Goal: Task Accomplishment & Management: Complete application form

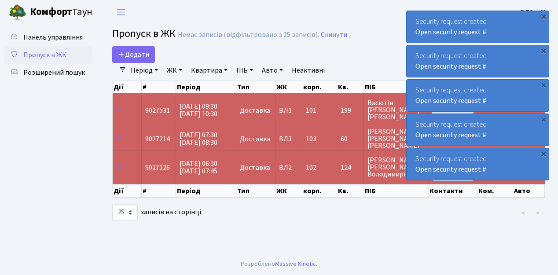
select select "25"
click at [138, 54] on span "Додати" at bounding box center [133, 55] width 31 height 10
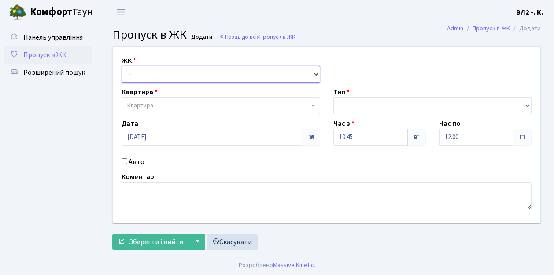
click at [140, 69] on select "- ВЛ1, Ужгородський пров., 4/1 ВЛ2, Голосіївський просп., 76 ВЛ3, пр.Голосіївсь…" at bounding box center [220, 74] width 198 height 17
select select "317"
click at [121, 66] on select "- ВЛ1, Ужгородський пров., 4/1 ВЛ2, Голосіївський просп., 76 ВЛ3, пр.Голосіївсь…" at bounding box center [220, 74] width 198 height 17
select select
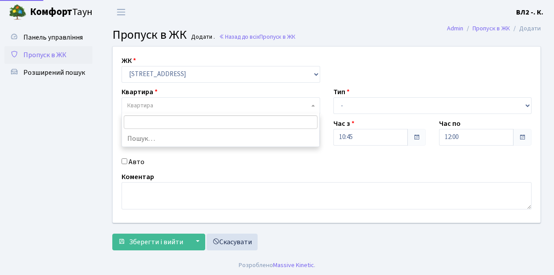
click at [150, 102] on span "Квартира" at bounding box center [140, 105] width 26 height 9
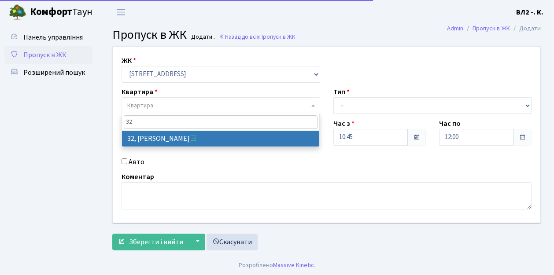
type input "32"
select select "38035"
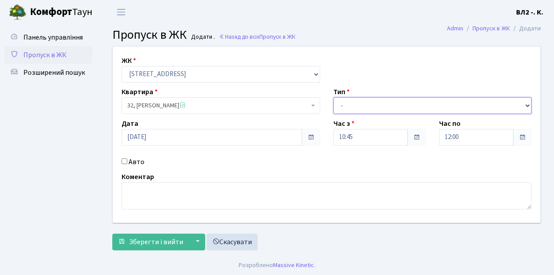
click at [344, 106] on select "- Доставка Таксі Гості Сервіс" at bounding box center [432, 105] width 198 height 17
select select "1"
click at [333, 97] on select "- Доставка Таксі Гості Сервіс" at bounding box center [432, 105] width 198 height 17
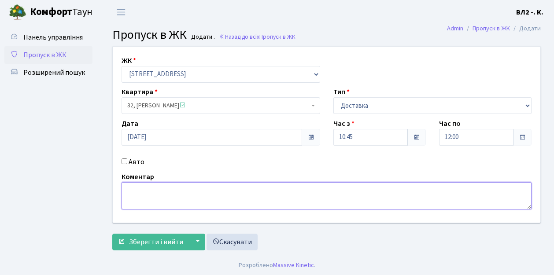
click at [142, 188] on textarea at bounding box center [326, 195] width 410 height 27
type textarea "Glovo"
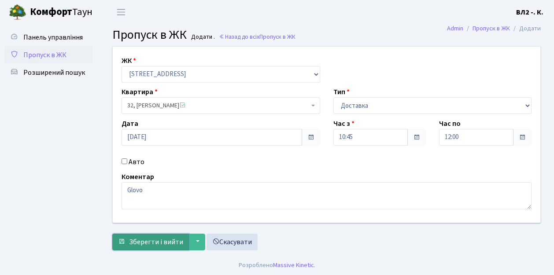
click at [156, 237] on span "Зберегти і вийти" at bounding box center [156, 242] width 54 height 10
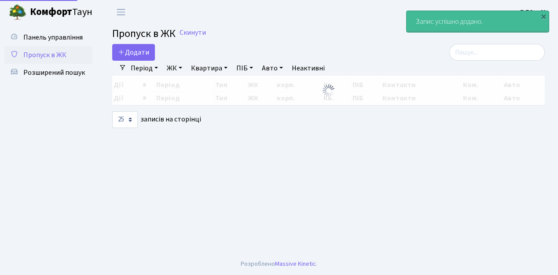
select select "25"
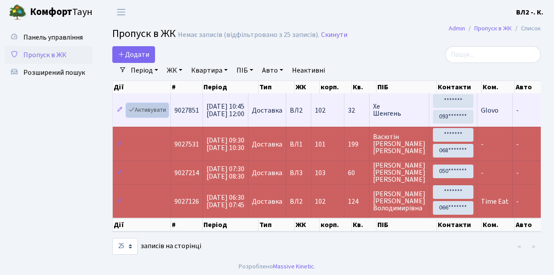
click at [161, 109] on link "Активувати" at bounding box center [147, 110] width 42 height 14
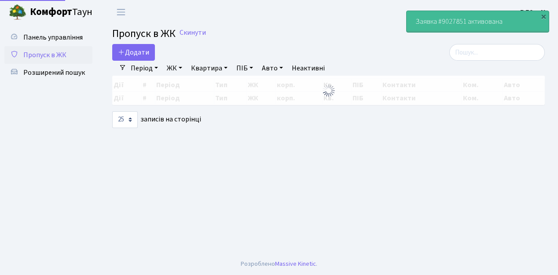
select select "25"
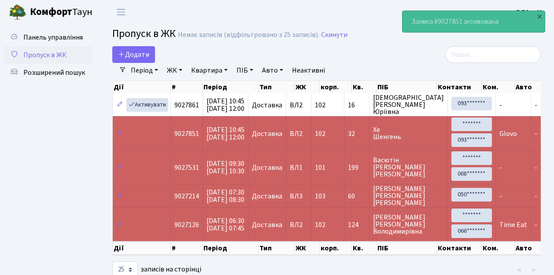
click at [211, 70] on link "Квартира" at bounding box center [209, 70] width 44 height 15
click at [129, 50] on span "Додати" at bounding box center [133, 55] width 31 height 10
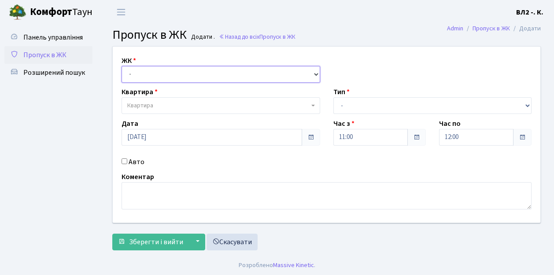
click at [140, 73] on select "- [STREET_ADDRESS][PERSON_NAME]" at bounding box center [220, 74] width 198 height 17
select select "317"
click at [121, 66] on select "- [STREET_ADDRESS][PERSON_NAME]" at bounding box center [220, 74] width 198 height 17
select select
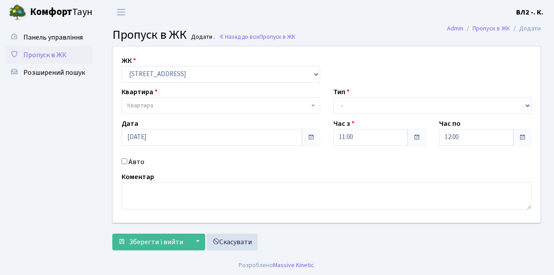
click at [170, 109] on span "Квартира" at bounding box center [218, 105] width 182 height 9
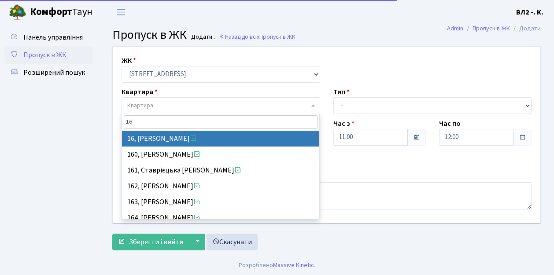
type input "16"
select select "37987"
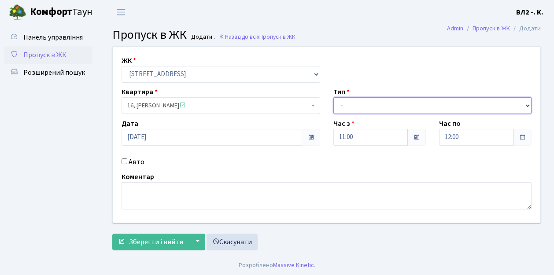
click at [359, 105] on select "- Доставка Таксі Гості Сервіс" at bounding box center [432, 105] width 198 height 17
select select "1"
click at [333, 97] on select "- Доставка Таксі Гості Сервіс" at bounding box center [432, 105] width 198 height 17
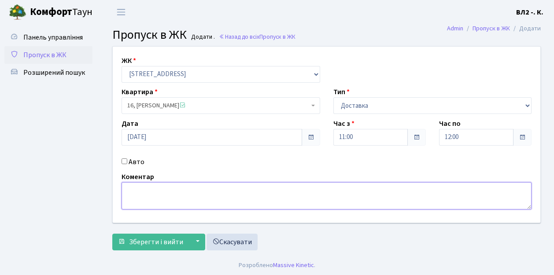
click at [129, 200] on textarea at bounding box center [326, 195] width 410 height 27
type textarea "GLOVO"
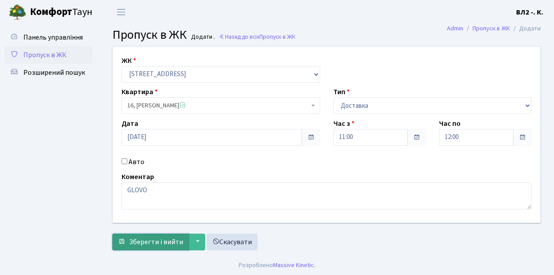
click at [136, 243] on span "Зберегти і вийти" at bounding box center [156, 242] width 54 height 10
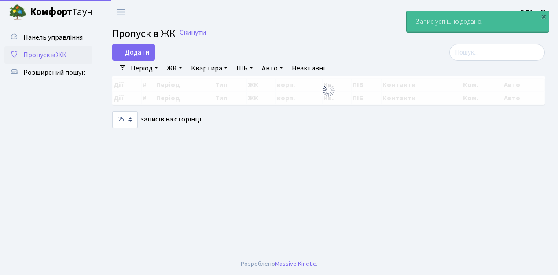
select select "25"
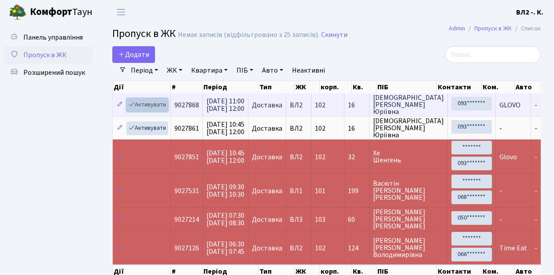
click at [152, 105] on link "Активувати" at bounding box center [147, 105] width 42 height 14
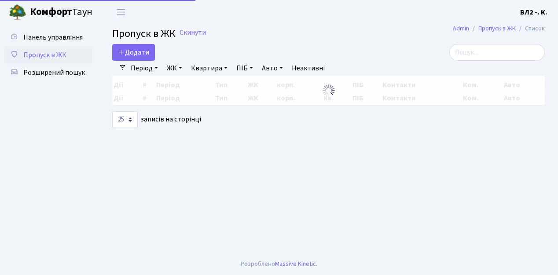
select select "25"
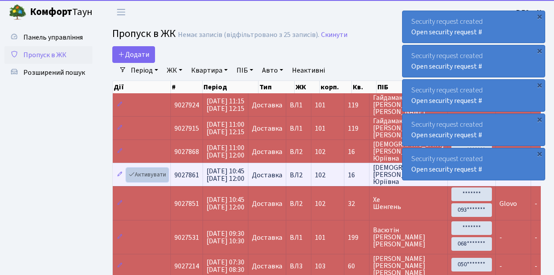
click at [154, 174] on link "Активувати" at bounding box center [147, 175] width 42 height 14
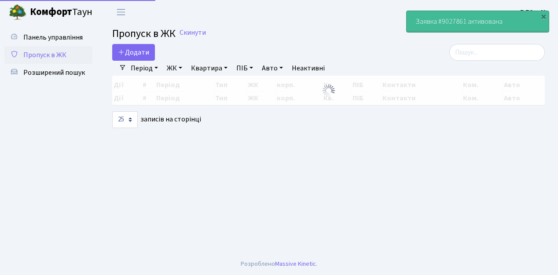
select select "25"
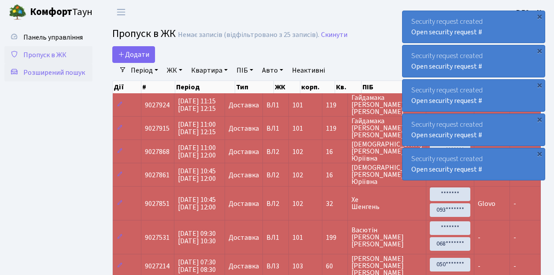
click at [71, 77] on span "Розширений пошук" at bounding box center [54, 73] width 62 height 10
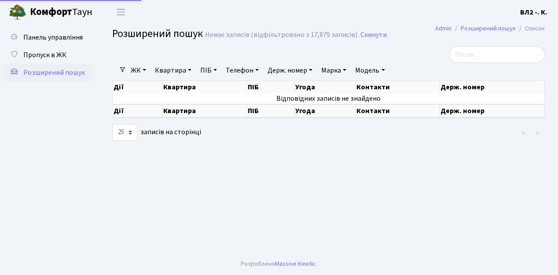
select select "25"
click at [178, 69] on link "Квартира" at bounding box center [173, 70] width 44 height 15
type input "46"
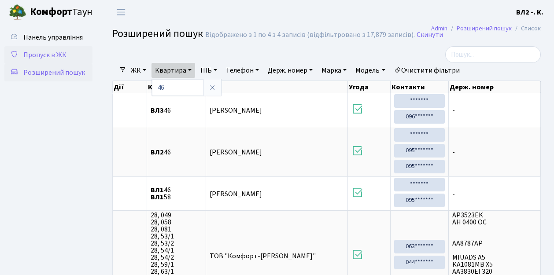
click at [46, 55] on span "Пропуск в ЖК" at bounding box center [44, 55] width 43 height 10
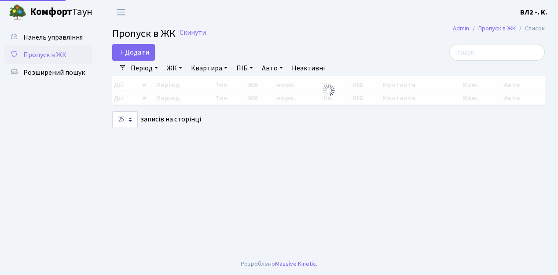
select select "25"
